Goal: Transaction & Acquisition: Download file/media

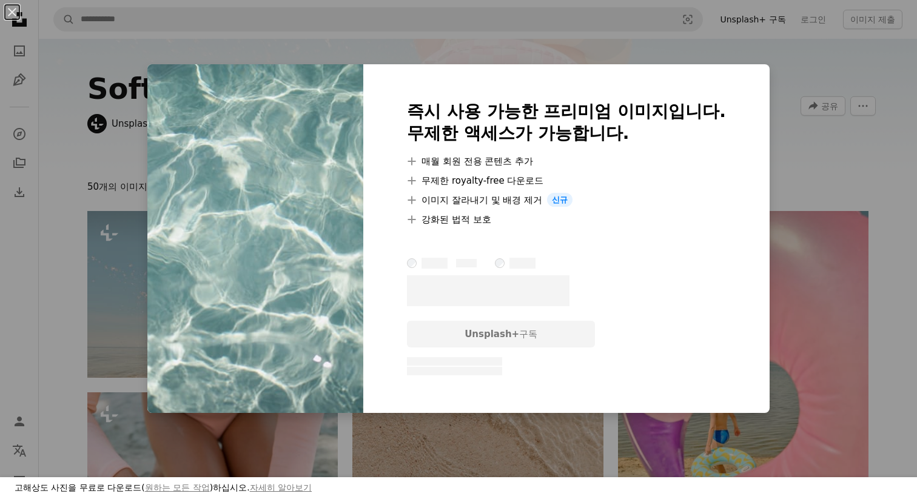
scroll to position [838, 0]
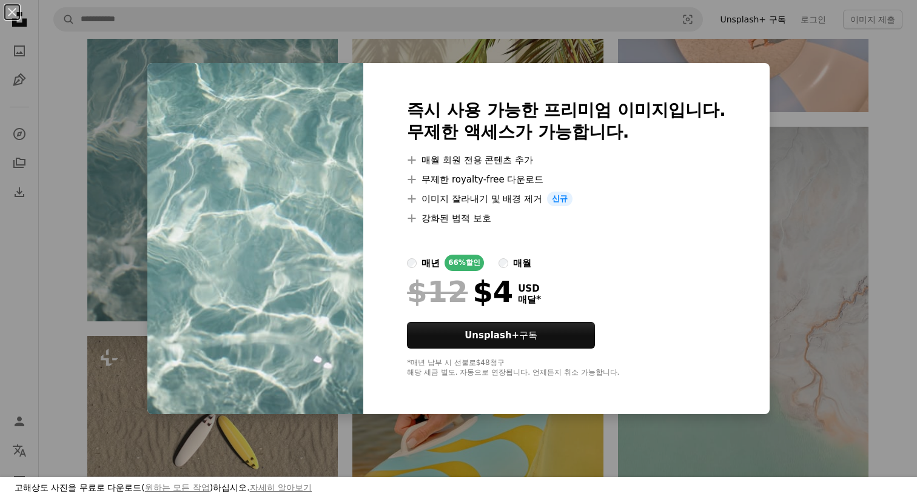
click at [756, 63] on div "An X shape 고해상도 사진을 무료로 다운로드( 원하는 모든 작업 )하십시오. 자세히 알아보기 즉시 사용 가능한 프리미엄 이미지입니다. …" at bounding box center [458, 249] width 917 height 499
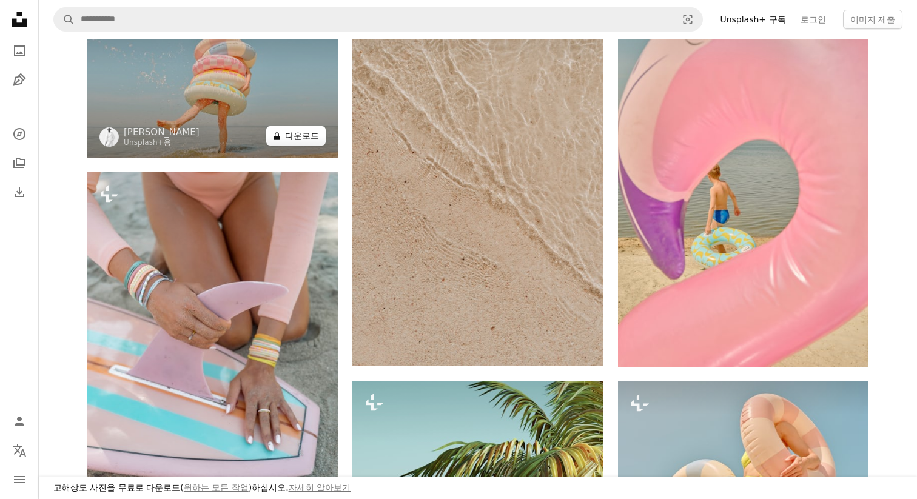
scroll to position [160, 0]
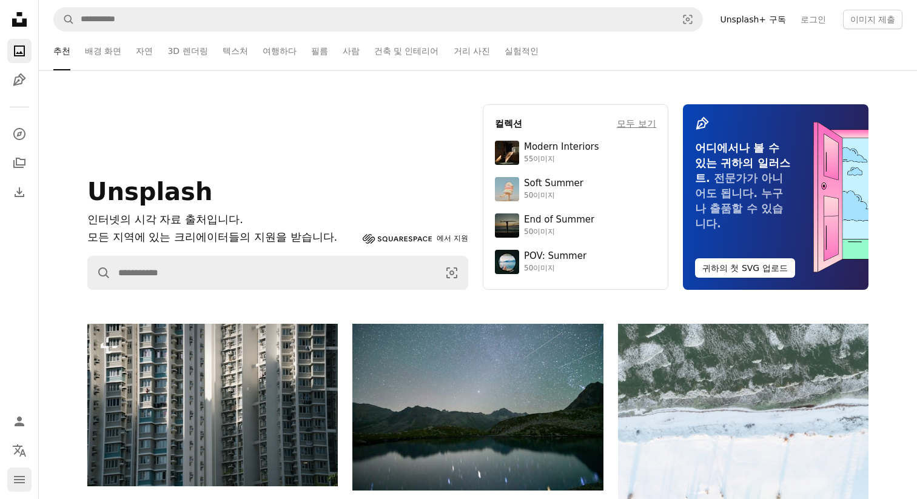
click at [21, 481] on icon "navigation menu" at bounding box center [19, 479] width 15 height 15
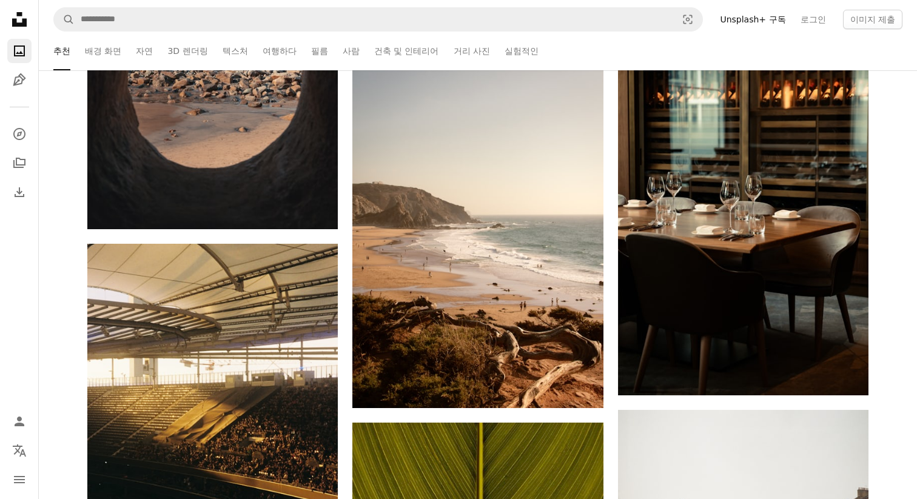
scroll to position [2033, 0]
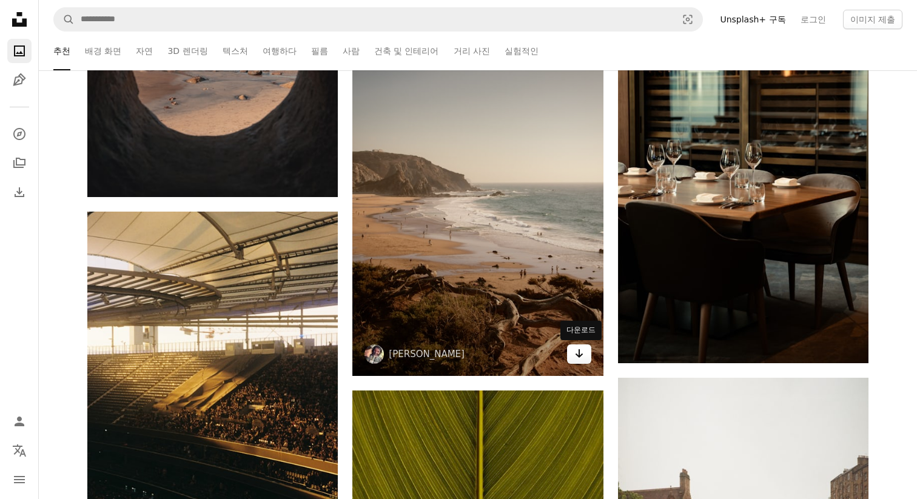
click at [580, 357] on icon "Arrow pointing down" at bounding box center [579, 353] width 10 height 15
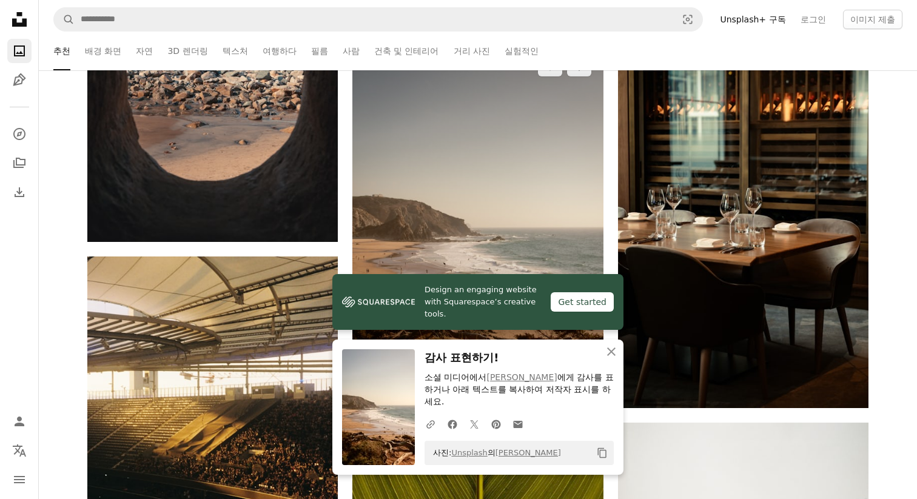
scroll to position [1987, 0]
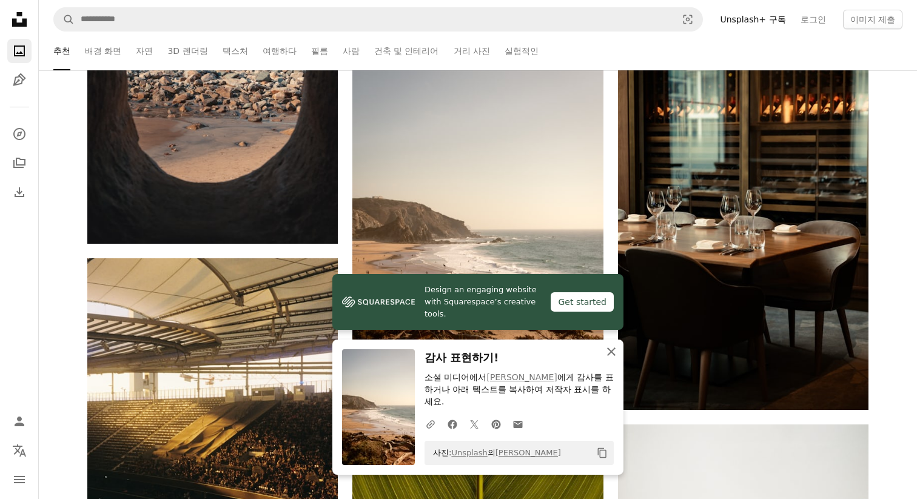
click at [614, 356] on icon "button" at bounding box center [611, 351] width 8 height 8
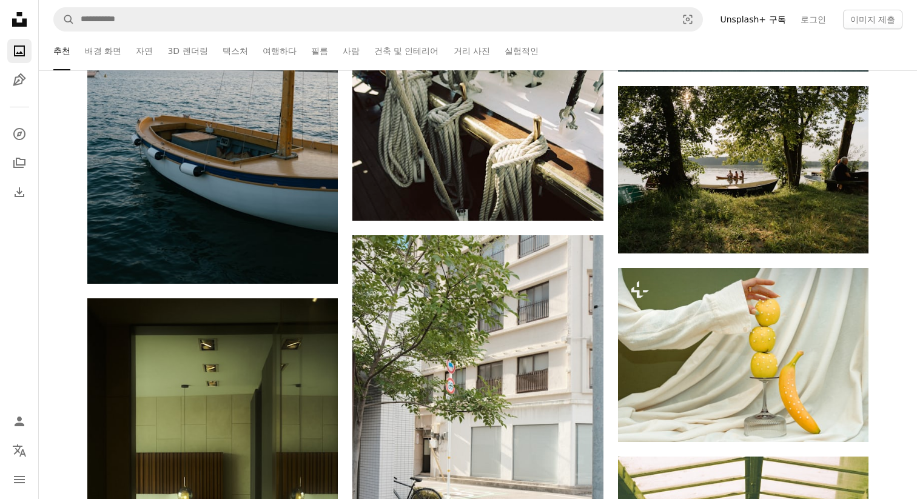
scroll to position [3293, 0]
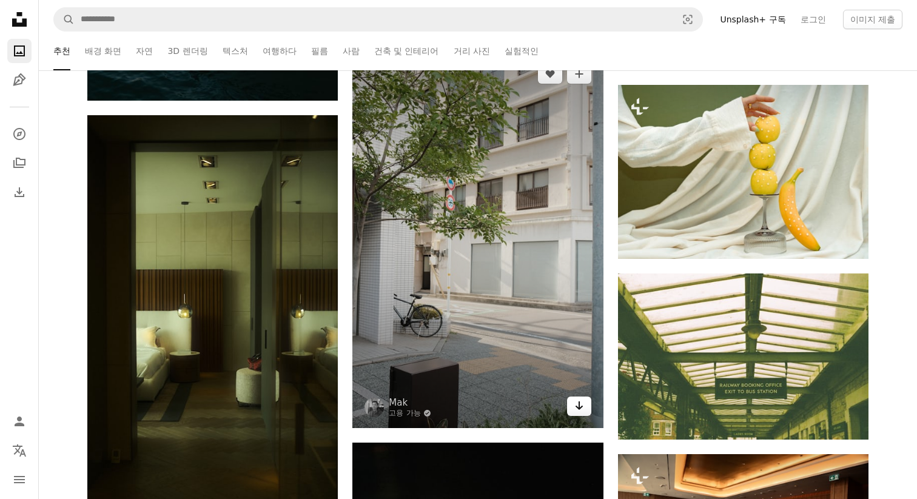
click at [582, 408] on icon "Arrow pointing down" at bounding box center [579, 405] width 10 height 15
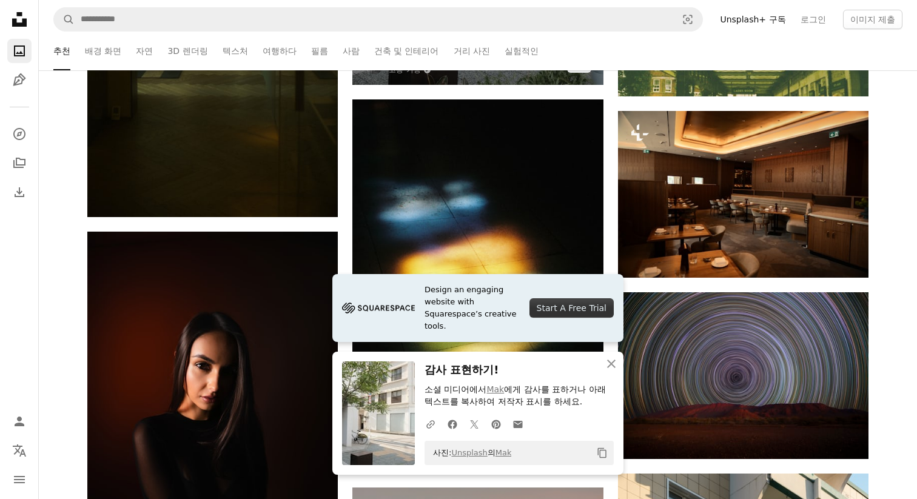
scroll to position [3738, 0]
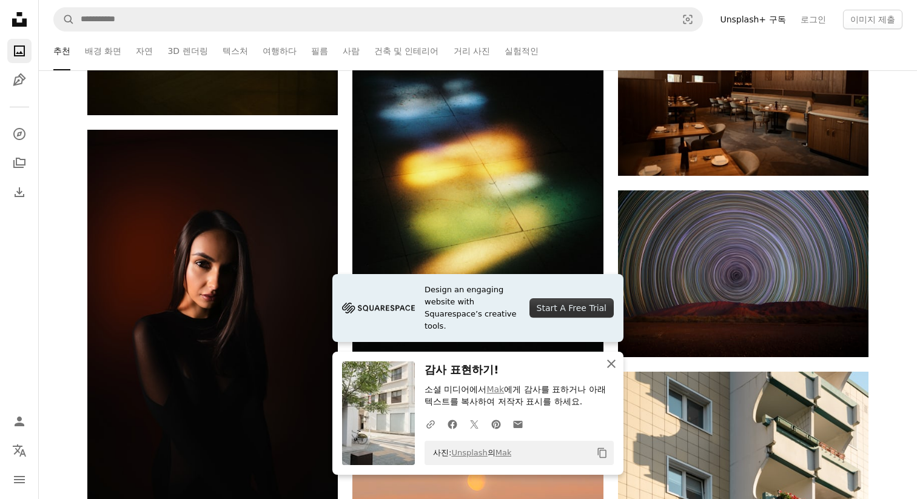
click at [614, 369] on icon "An X shape" at bounding box center [611, 364] width 15 height 15
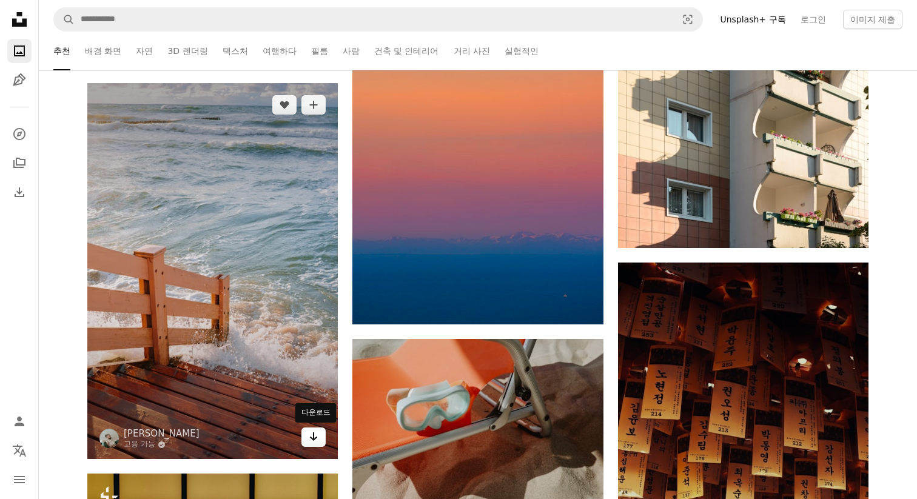
scroll to position [4174, 0]
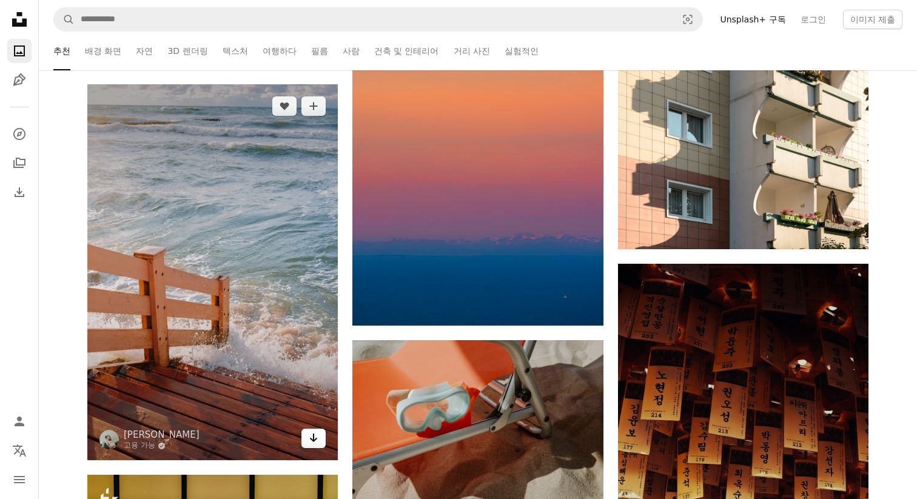
click at [312, 438] on icon "Arrow pointing down" at bounding box center [314, 438] width 10 height 15
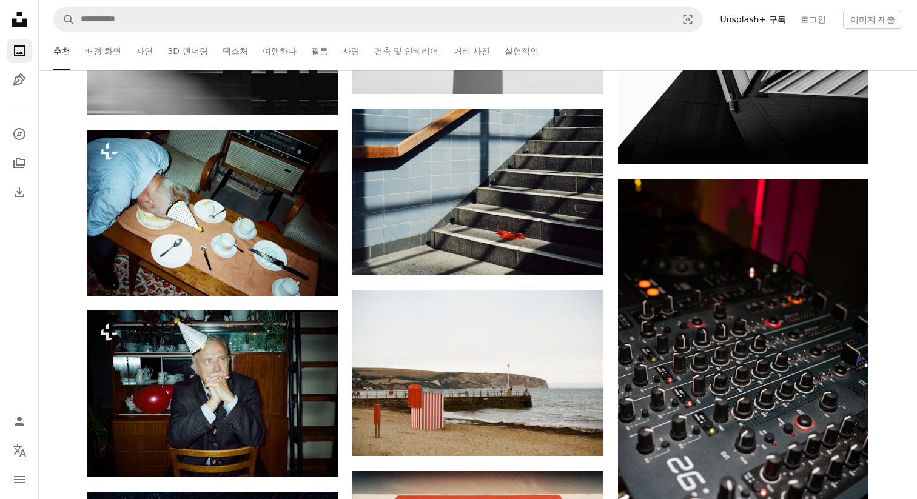
scroll to position [7464, 0]
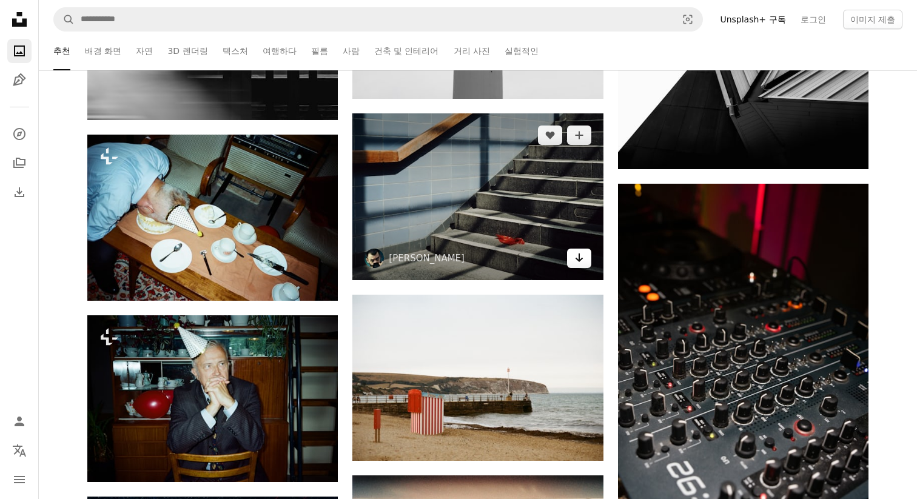
click at [579, 263] on icon "Arrow pointing down" at bounding box center [579, 257] width 10 height 15
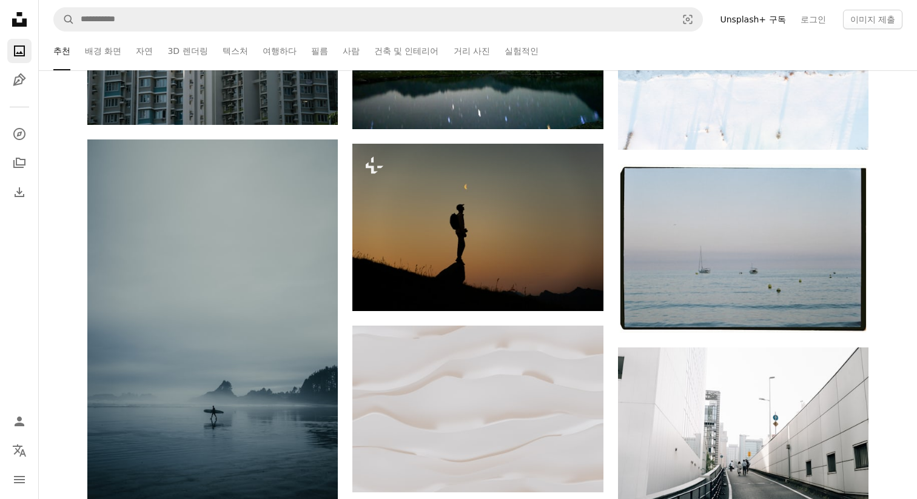
scroll to position [0, 0]
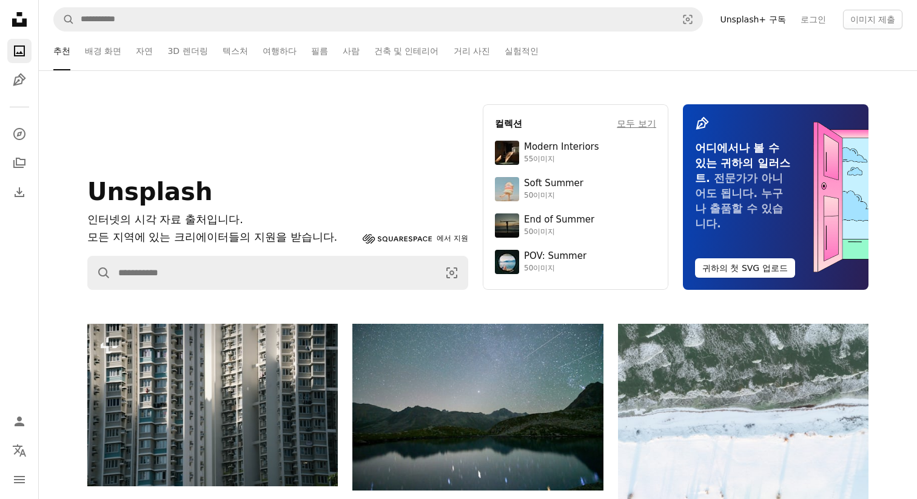
click at [8, 14] on icon "Unsplash logo Unsplash 홈" at bounding box center [19, 19] width 24 height 24
click at [229, 53] on link "텍스처" at bounding box center [235, 51] width 25 height 39
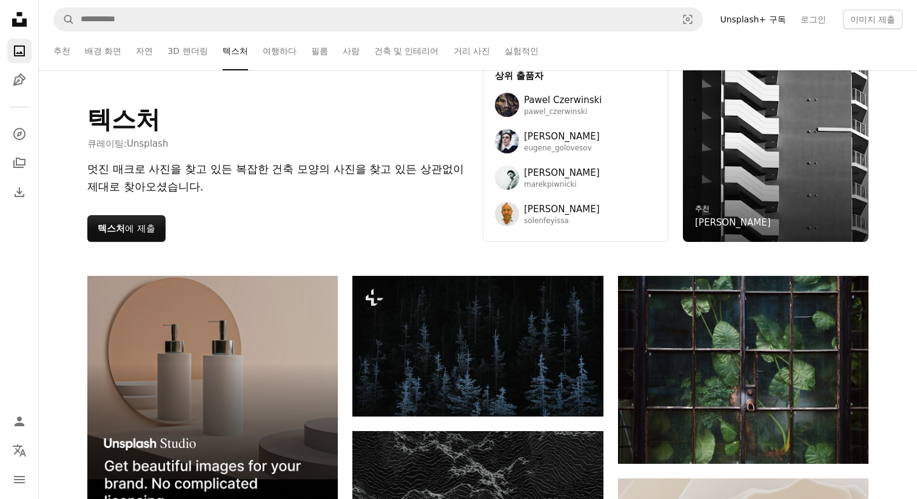
scroll to position [31, 0]
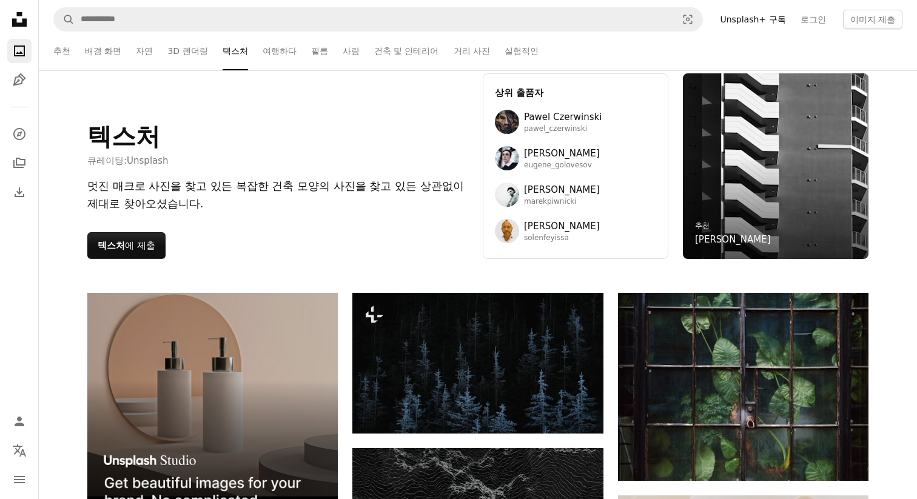
click at [288, 50] on ul "추천 배경 화면 자연 3D 렌더링 텍스처 여행하다 필름 사람 건축 및 인테리어 거리 사진 실험적인" at bounding box center [494, 51] width 818 height 39
click at [311, 50] on link "필름" at bounding box center [319, 51] width 17 height 39
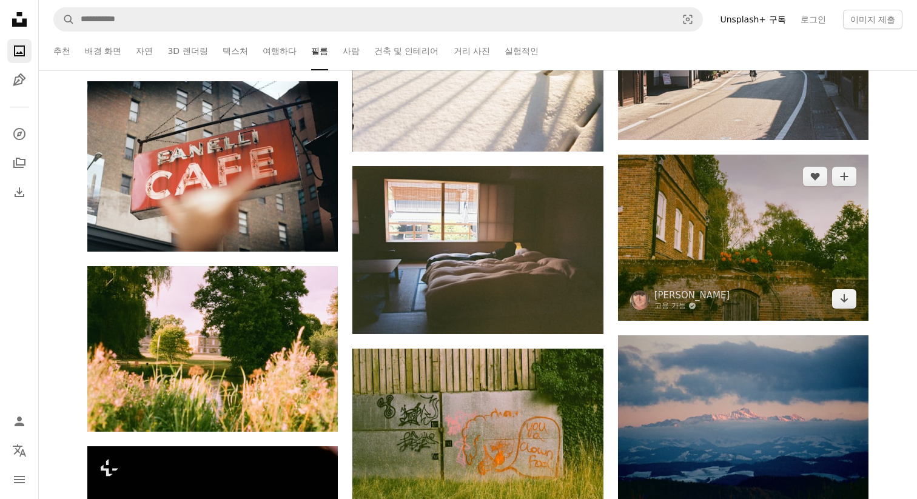
scroll to position [19043, 0]
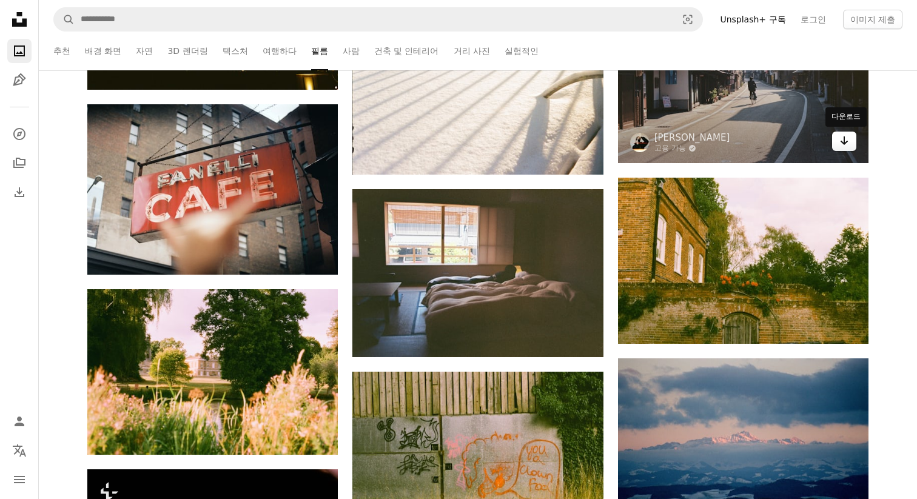
click at [837, 149] on link "Arrow pointing down" at bounding box center [844, 141] width 24 height 19
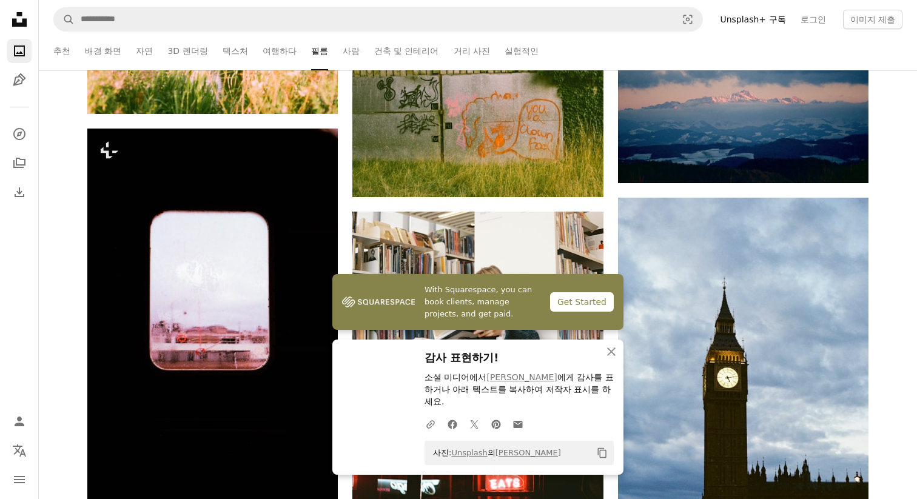
scroll to position [19469, 0]
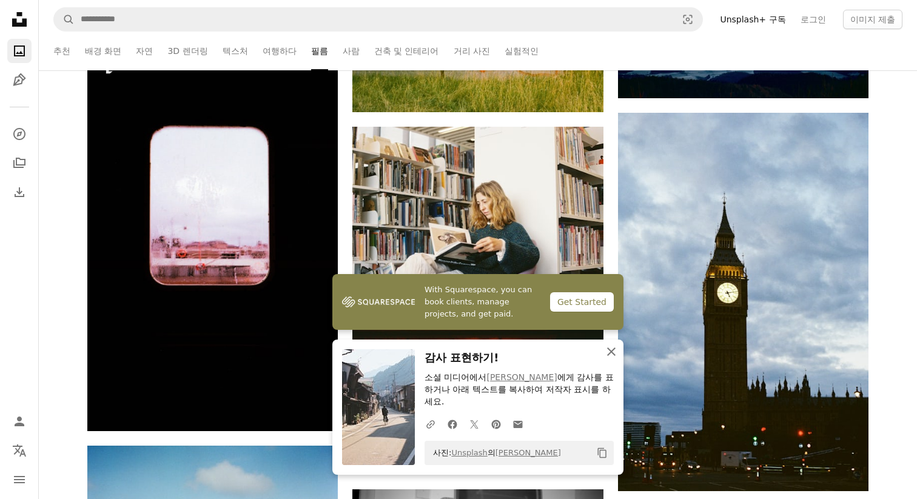
click at [606, 359] on icon "An X shape" at bounding box center [611, 351] width 15 height 15
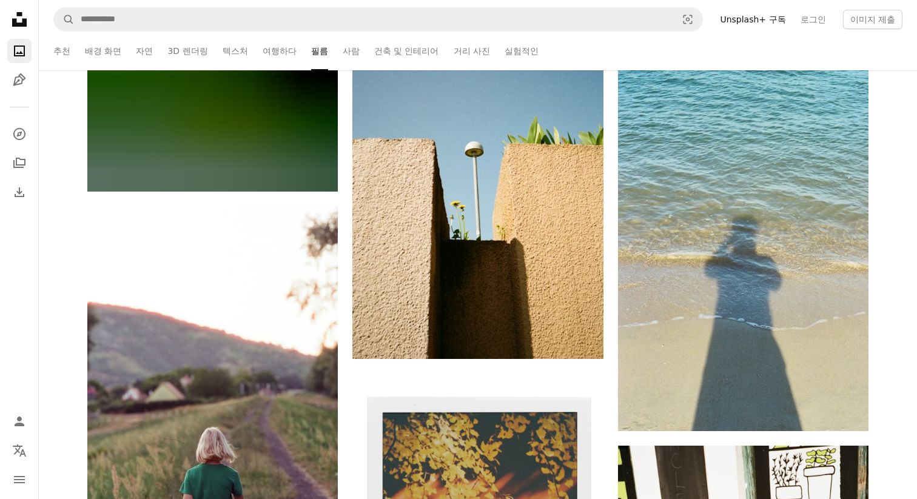
scroll to position [37508, 0]
